Goal: Find specific page/section: Find specific page/section

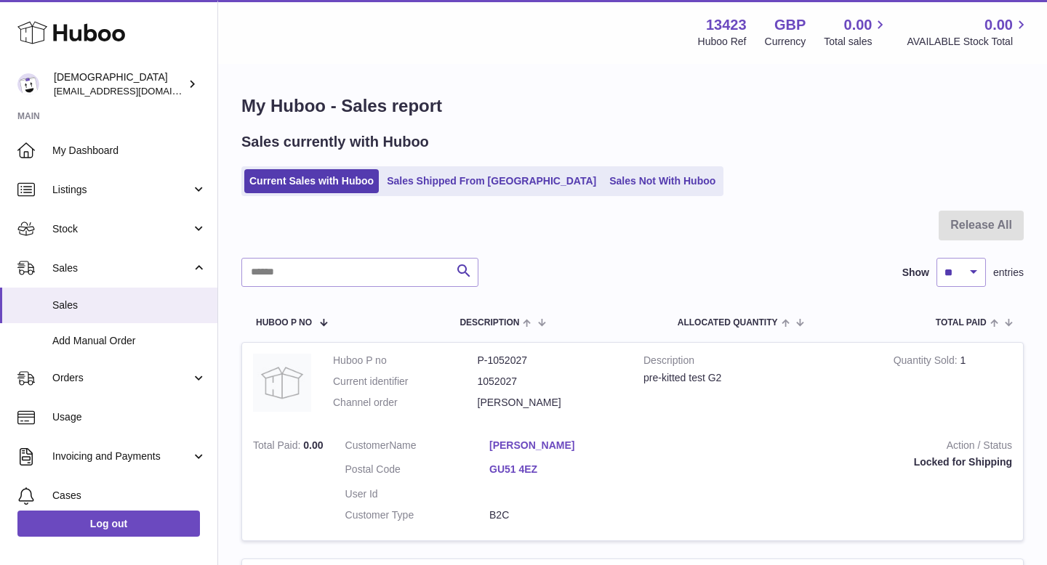
click at [134, 355] on link "Add Manual Order" at bounding box center [108, 341] width 217 height 36
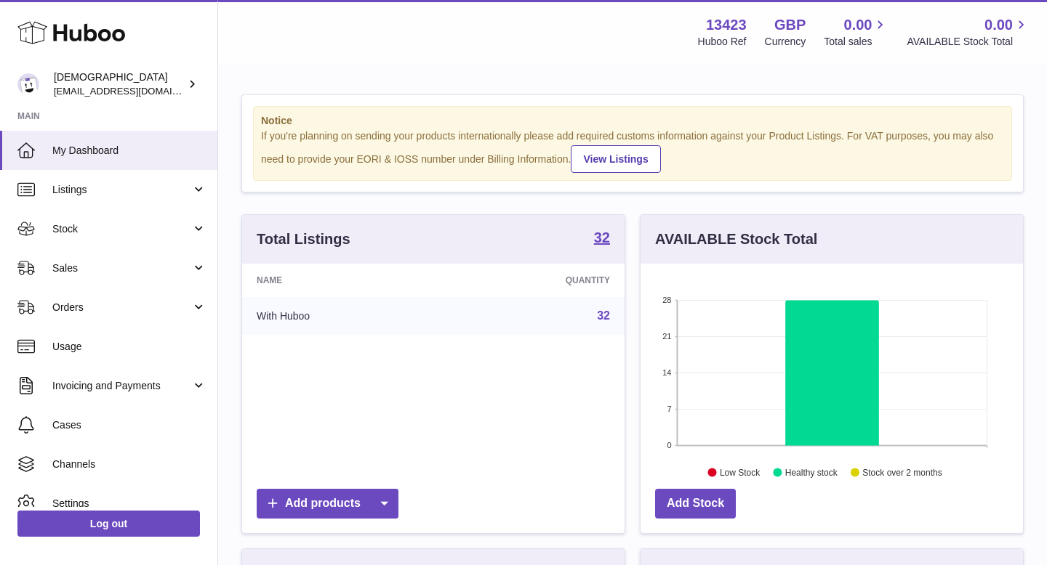
scroll to position [227, 382]
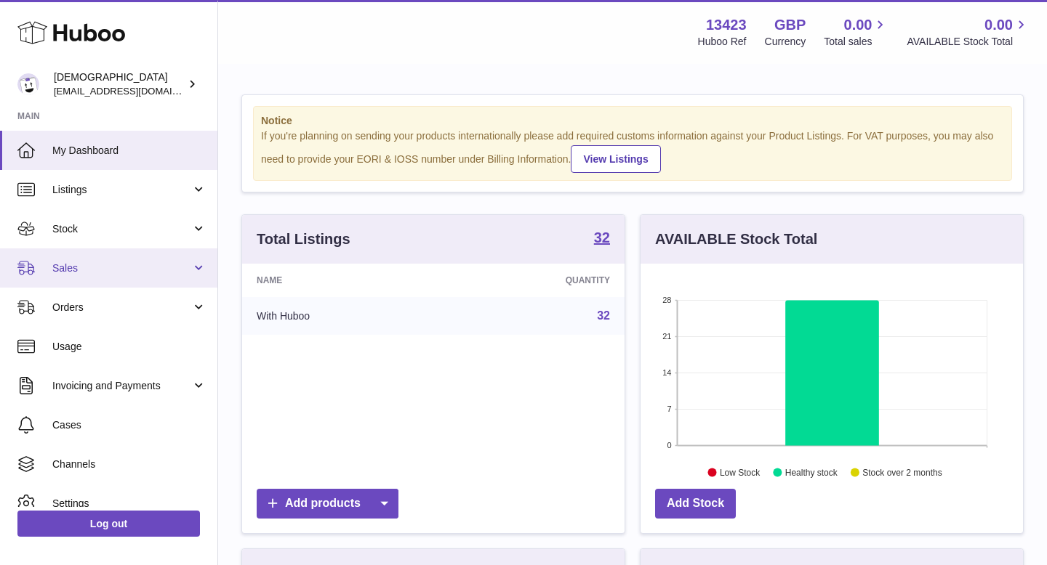
click at [108, 282] on link "Sales" at bounding box center [108, 268] width 217 height 39
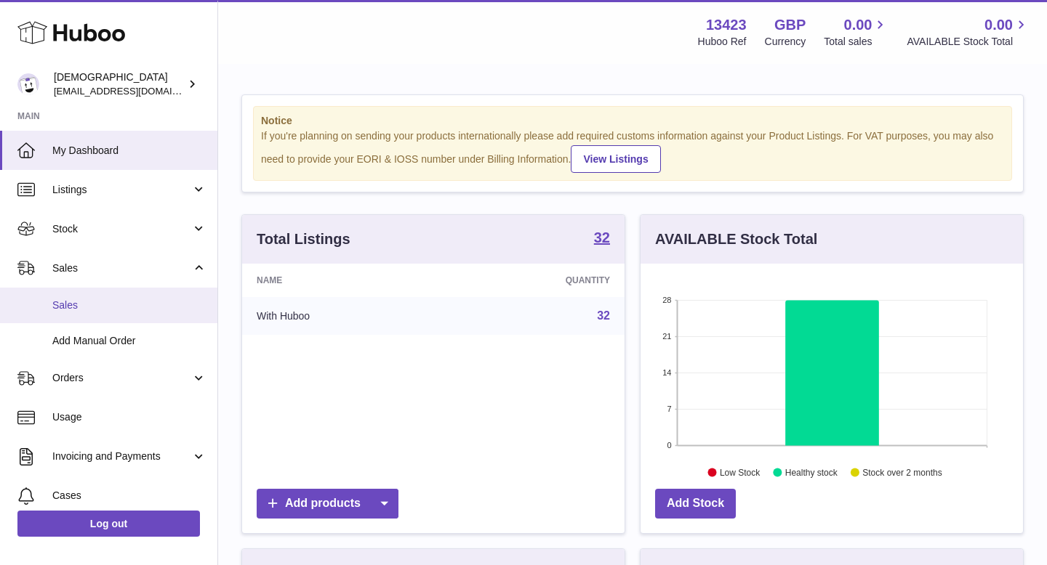
click at [109, 305] on span "Sales" at bounding box center [129, 306] width 154 height 14
